Goal: Understand process/instructions

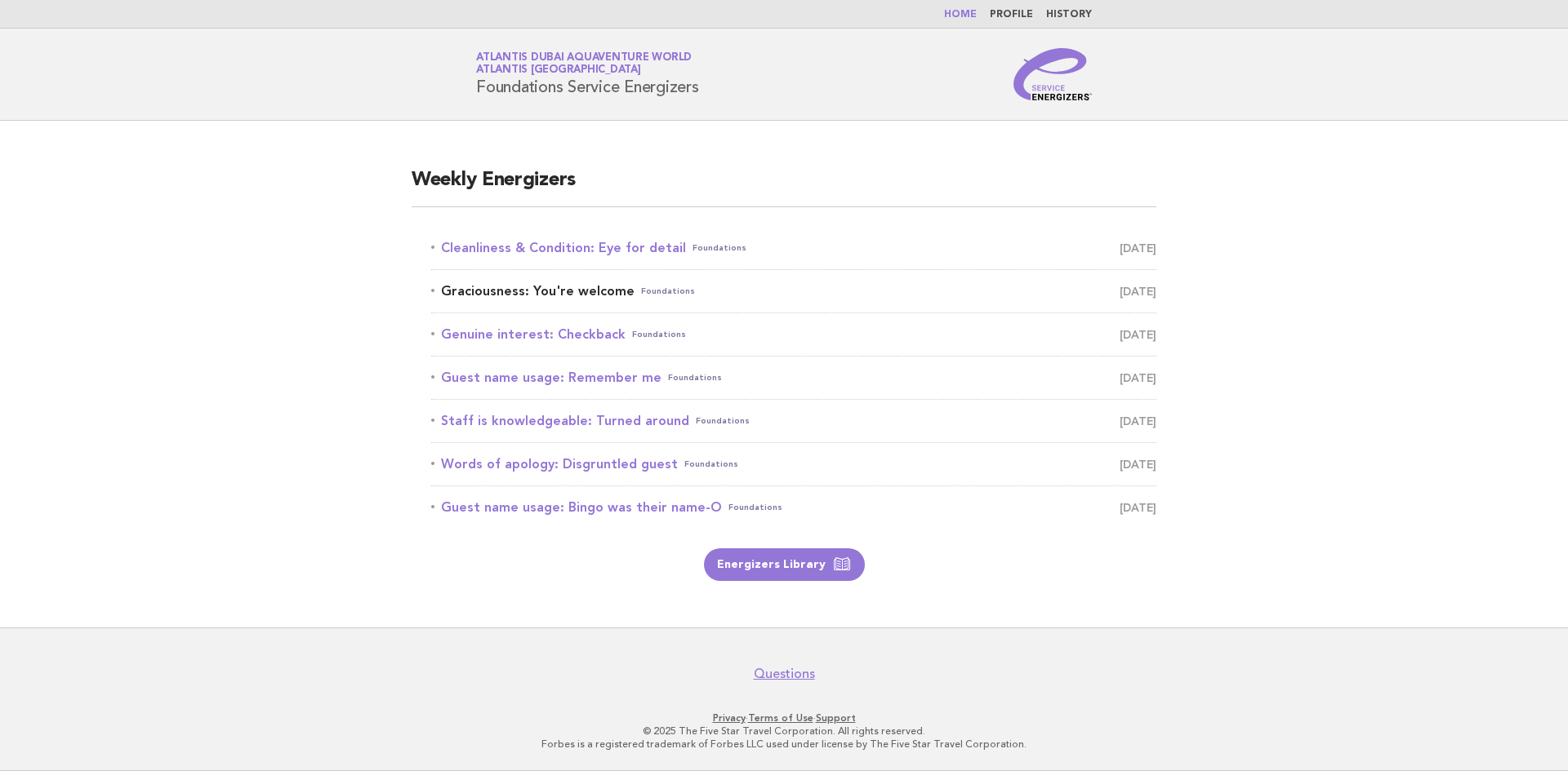
click at [1142, 286] on span "[DATE]" at bounding box center [1138, 291] width 37 height 23
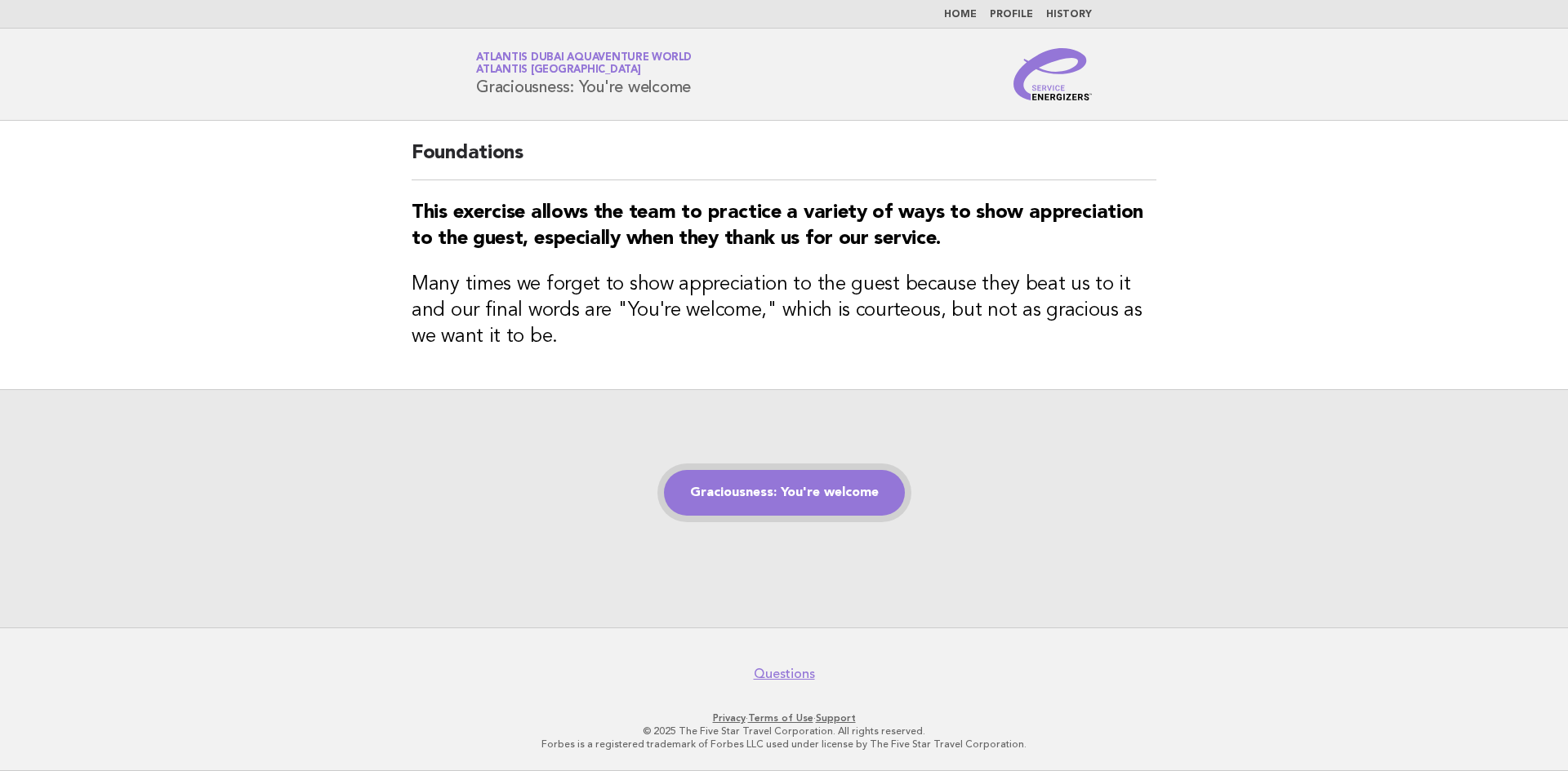
click at [755, 483] on link "Graciousness: You're welcome" at bounding box center [784, 493] width 241 height 46
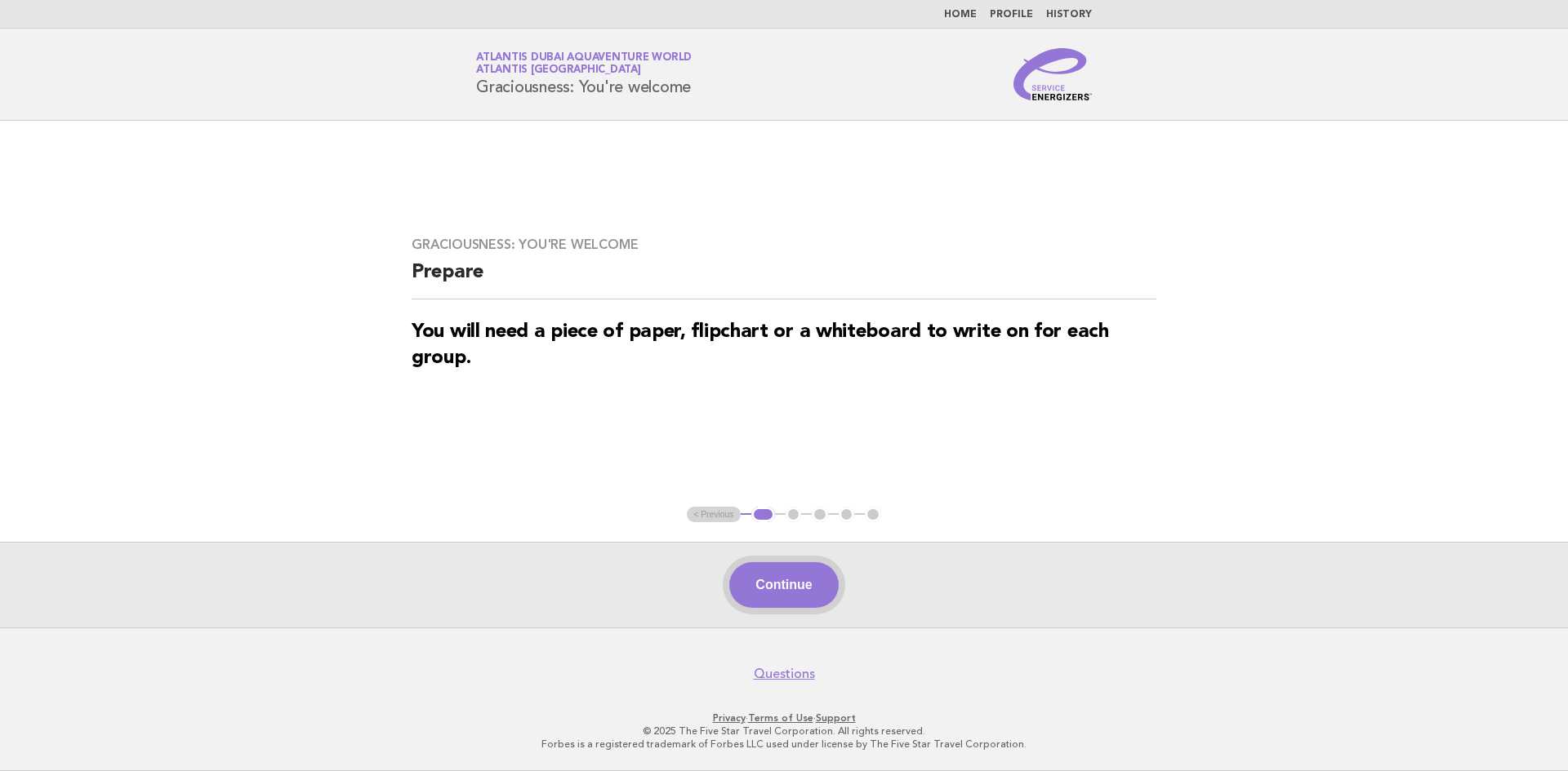
click at [797, 591] on button "Continue" at bounding box center [784, 585] width 109 height 46
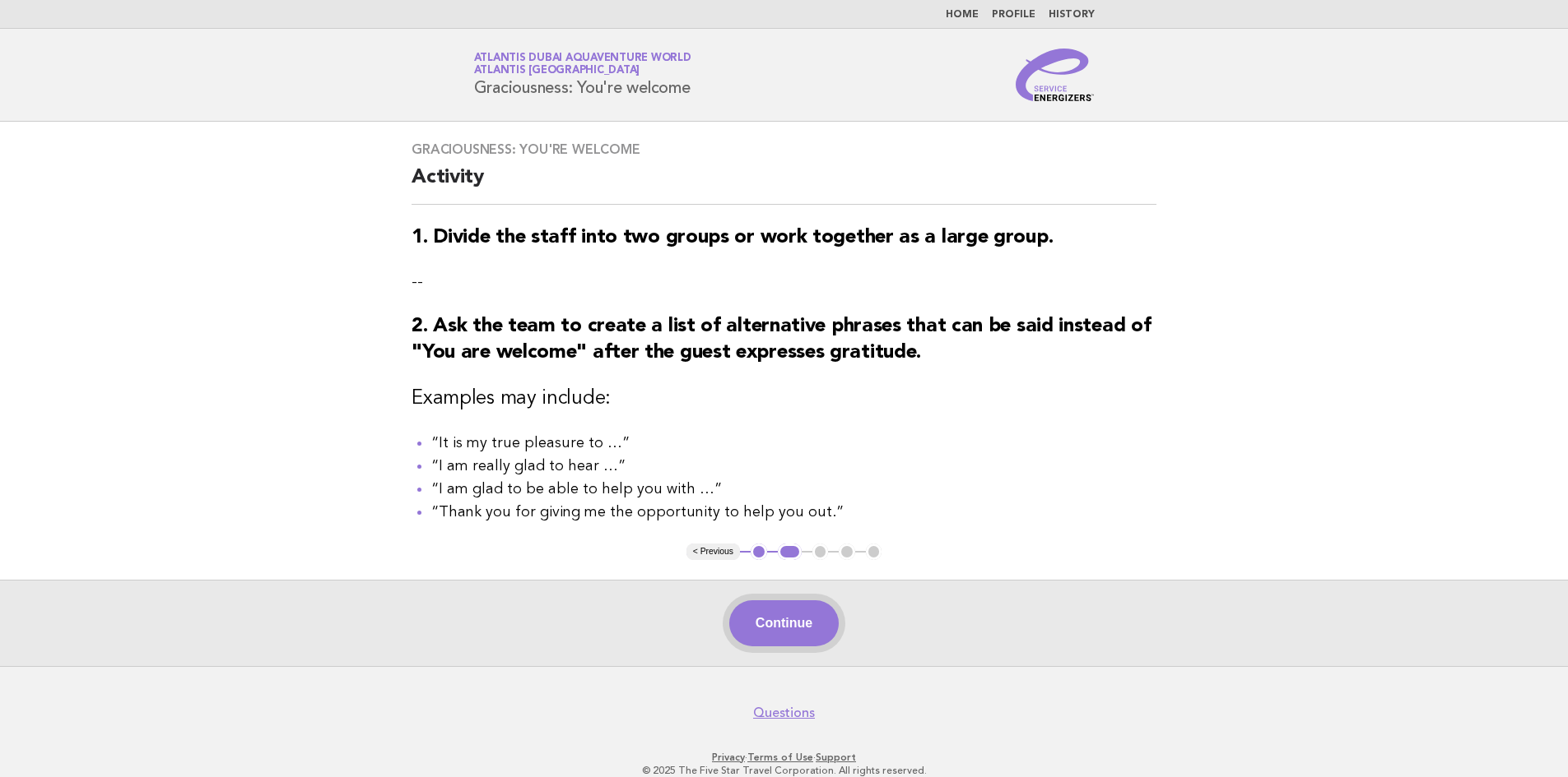
click at [794, 641] on button "Continue" at bounding box center [784, 624] width 110 height 46
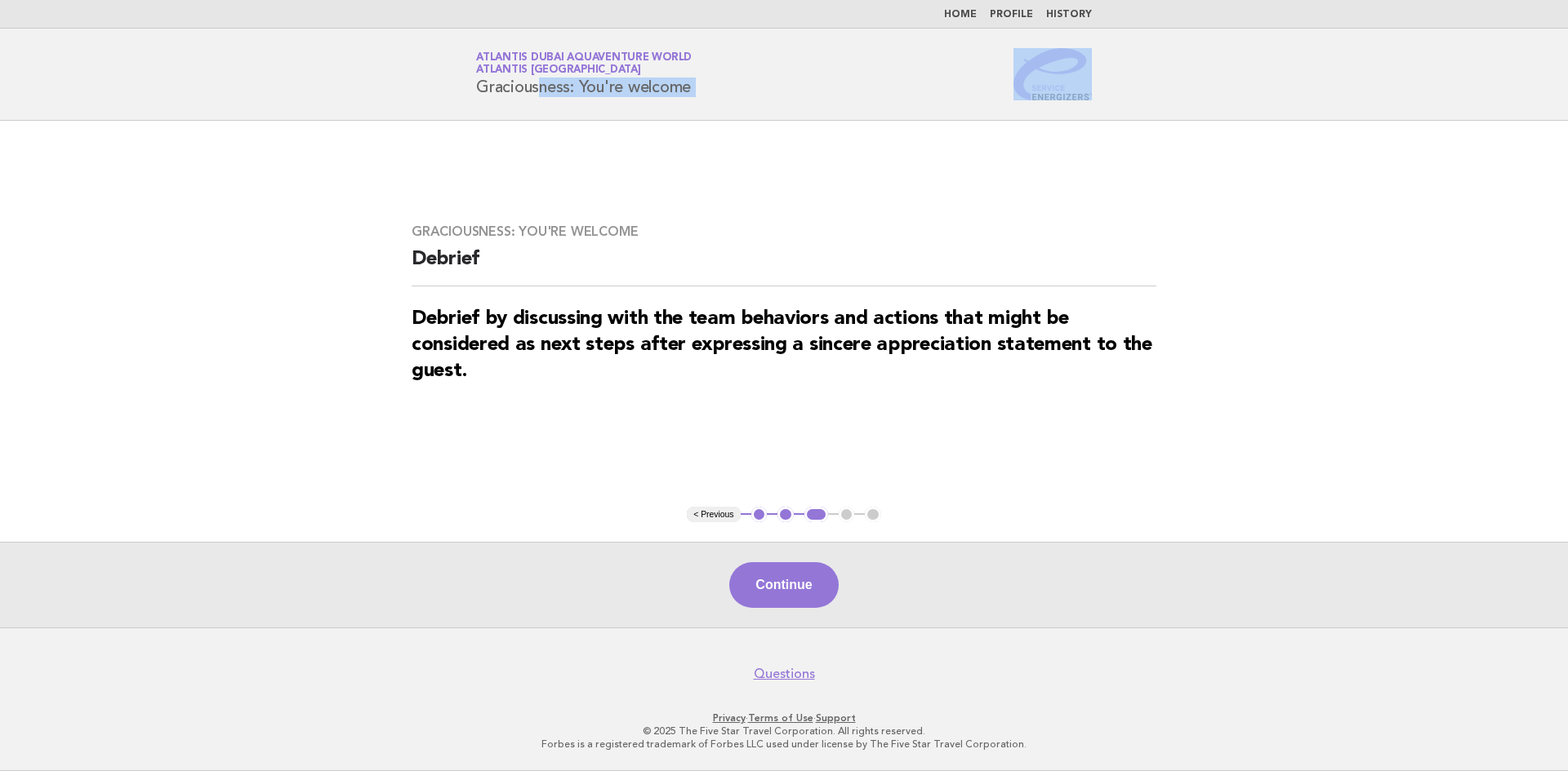
drag, startPoint x: 1120, startPoint y: 95, endPoint x: 299, endPoint y: 90, distance: 821.0
click at [299, 90] on header "Service Energizers Atlantis Dubai Aquaventure World Atlantis [GEOGRAPHIC_DATA] …" at bounding box center [784, 74] width 1568 height 92
copy div "Graciousness: You're welcome"
